Goal: Information Seeking & Learning: Find specific fact

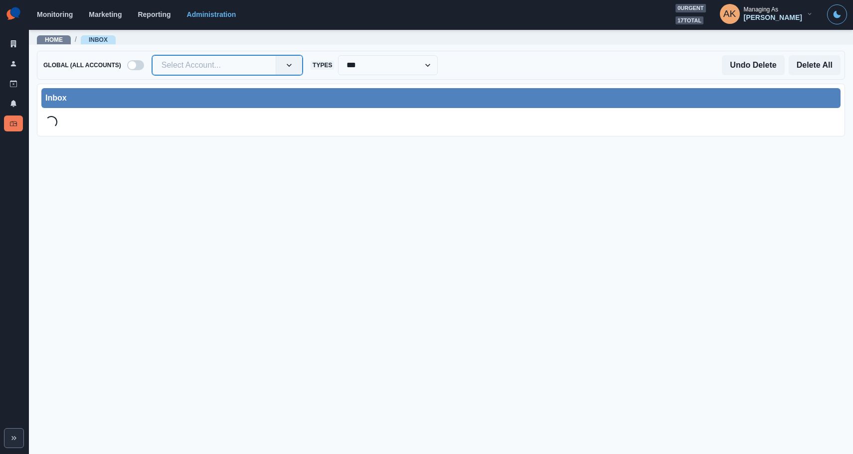
type input "**********"
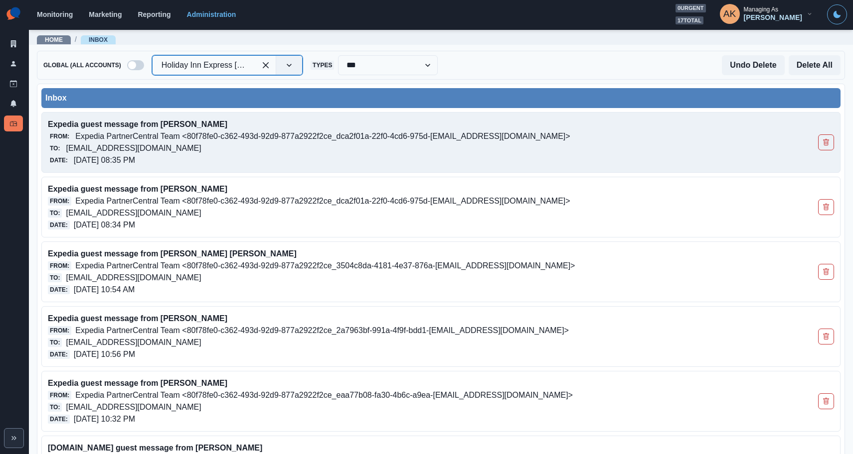
click at [169, 163] on div "Date: 10/13/2025, 08:35 PM" at bounding box center [362, 160] width 629 height 12
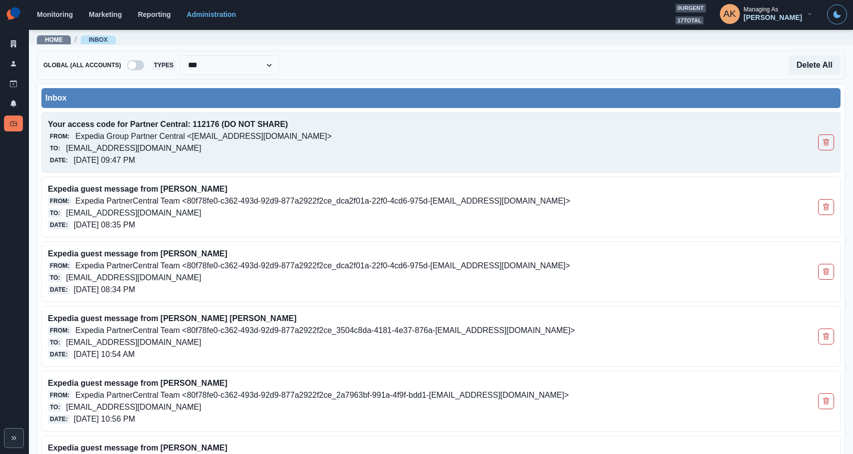
click at [142, 133] on p "Expedia Group Partner Central <[EMAIL_ADDRESS][DOMAIN_NAME]>" at bounding box center [203, 137] width 256 height 12
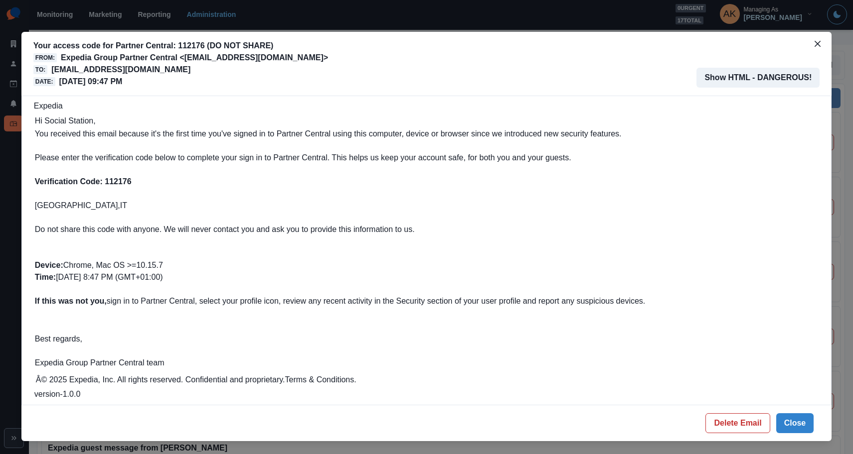
click at [121, 177] on b "Verification Code: 112176" at bounding box center [83, 181] width 97 height 8
copy b "112176"
click at [849, 89] on div "Your access code for Partner Central: 112176 (DO NOT SHARE) From: Expedia Group…" at bounding box center [426, 227] width 853 height 454
